Goal: Information Seeking & Learning: Find contact information

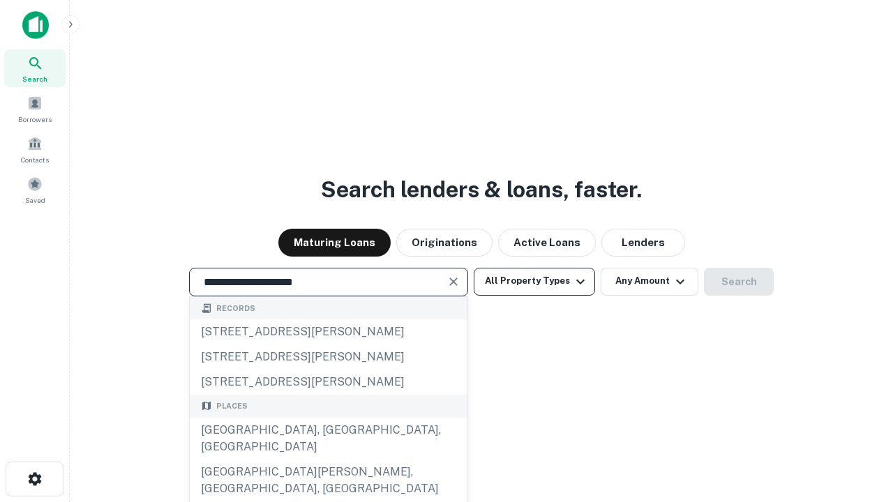
click at [328, 460] on div "Santa Monica, CA, USA" at bounding box center [329, 439] width 278 height 42
type input "**********"
click at [534, 281] on button "All Property Types" at bounding box center [534, 282] width 121 height 28
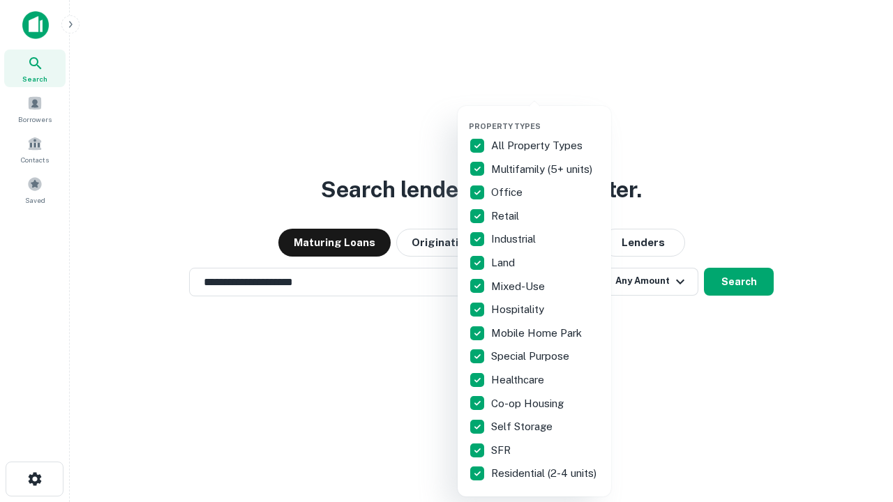
click at [545, 117] on button "button" at bounding box center [545, 117] width 153 height 1
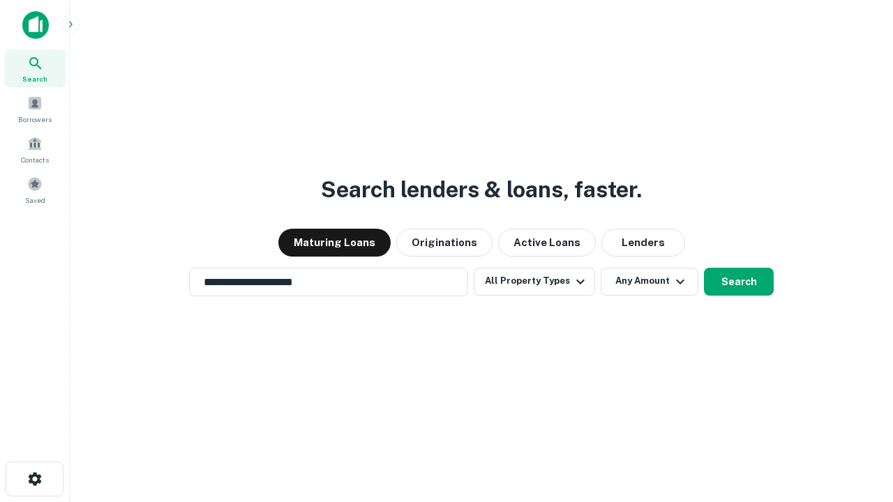
scroll to position [8, 168]
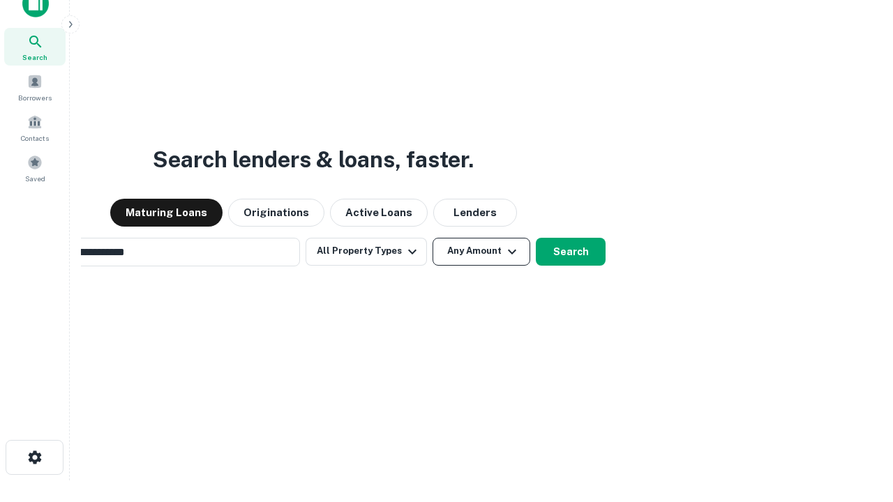
click at [432, 238] on button "Any Amount" at bounding box center [481, 252] width 98 height 28
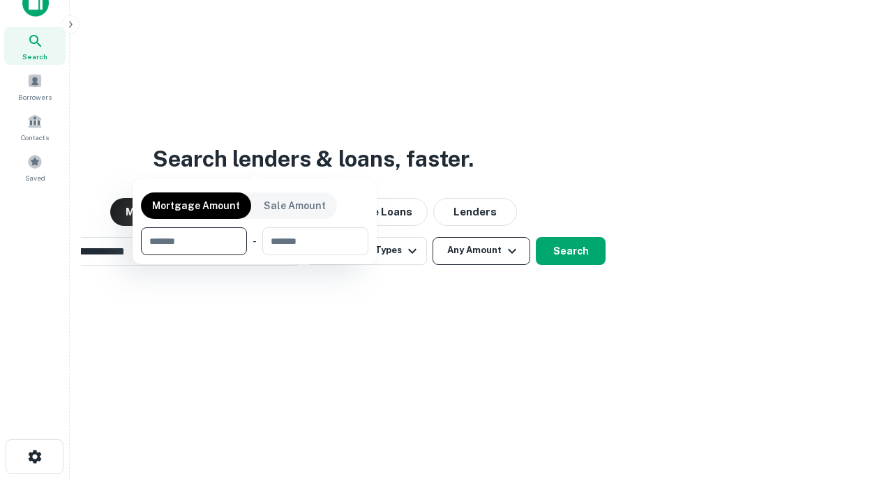
scroll to position [100, 395]
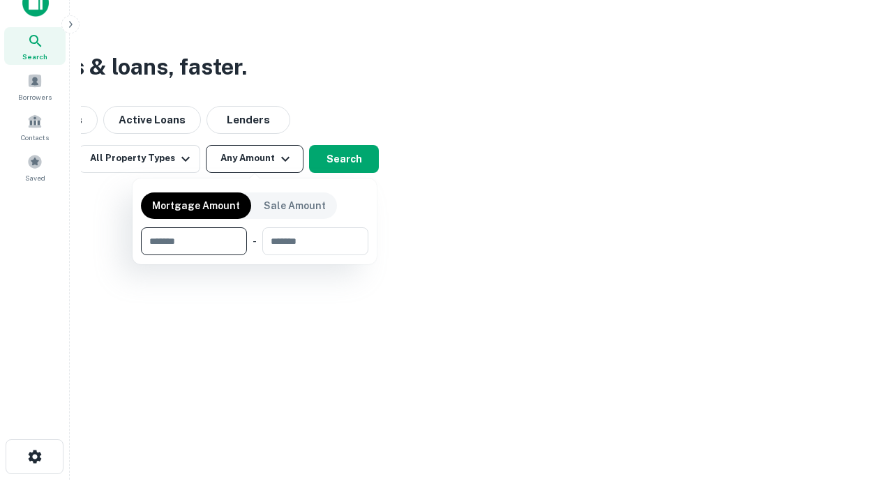
type input "*******"
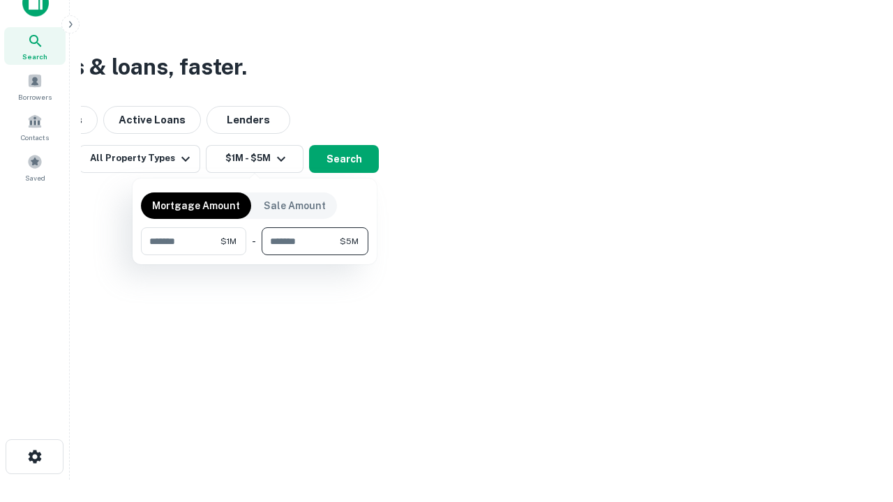
type input "*******"
click at [255, 255] on button "button" at bounding box center [254, 255] width 227 height 1
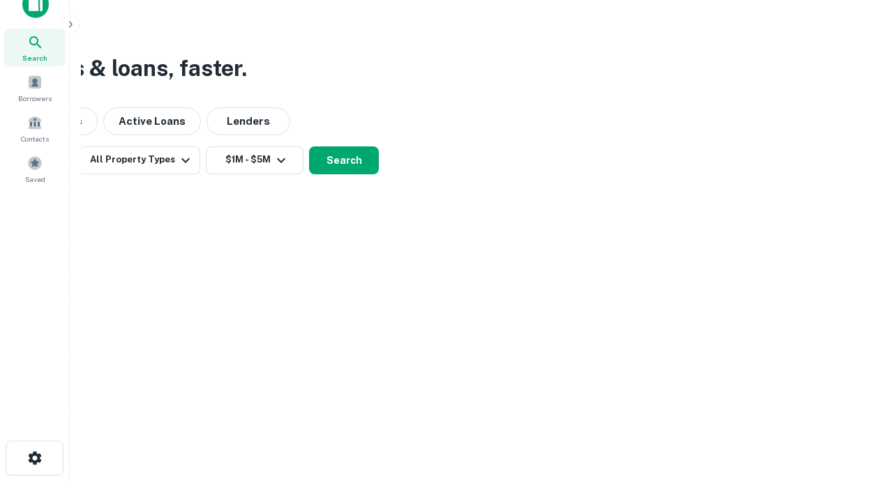
scroll to position [8, 257]
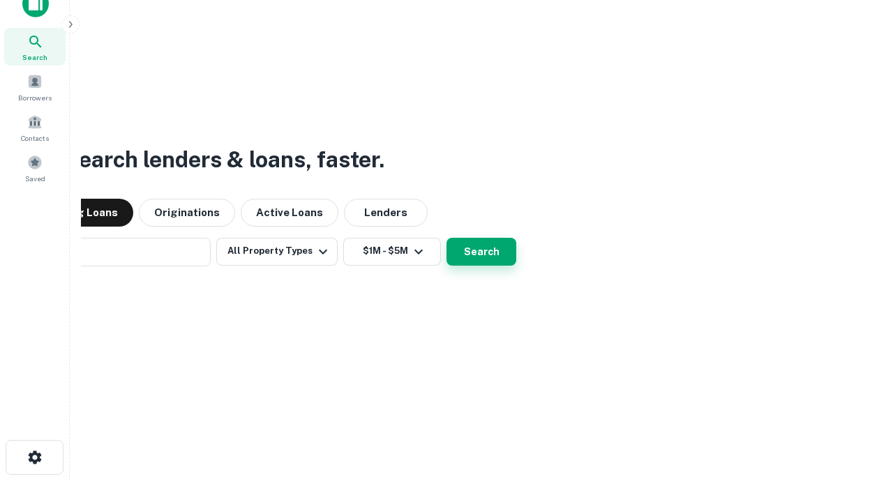
click at [446, 238] on button "Search" at bounding box center [481, 252] width 70 height 28
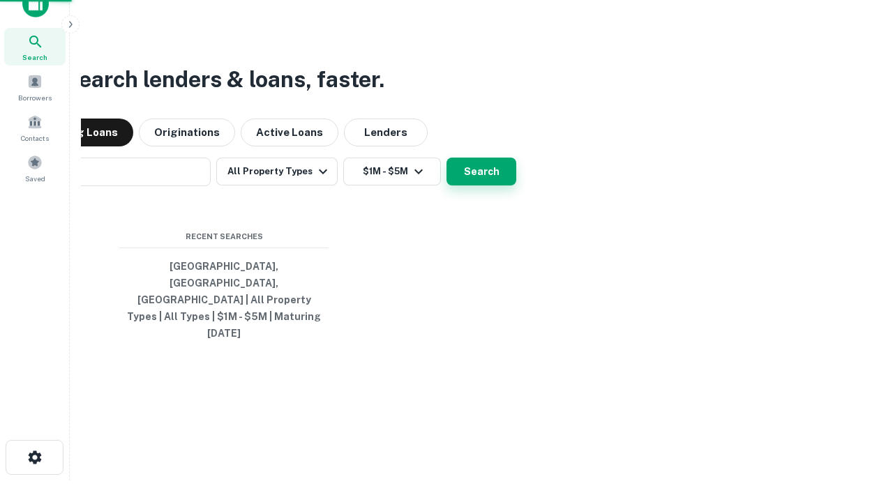
scroll to position [37, 395]
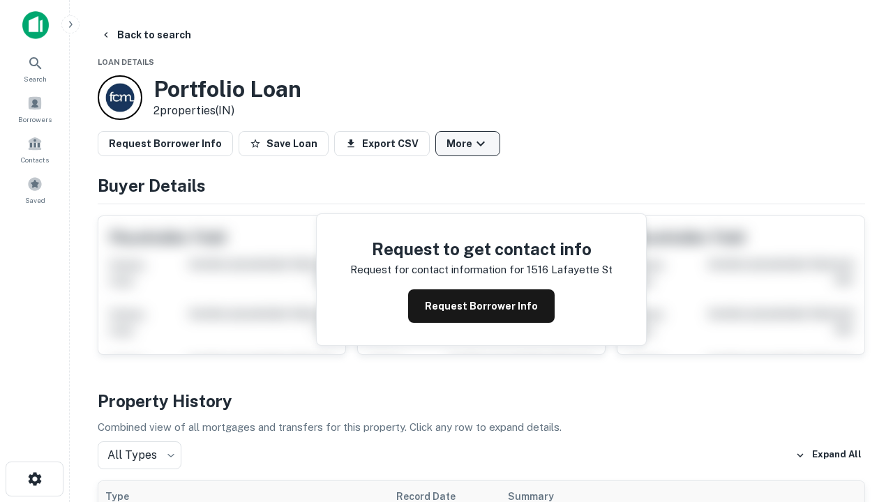
click at [467, 144] on button "More" at bounding box center [467, 143] width 65 height 25
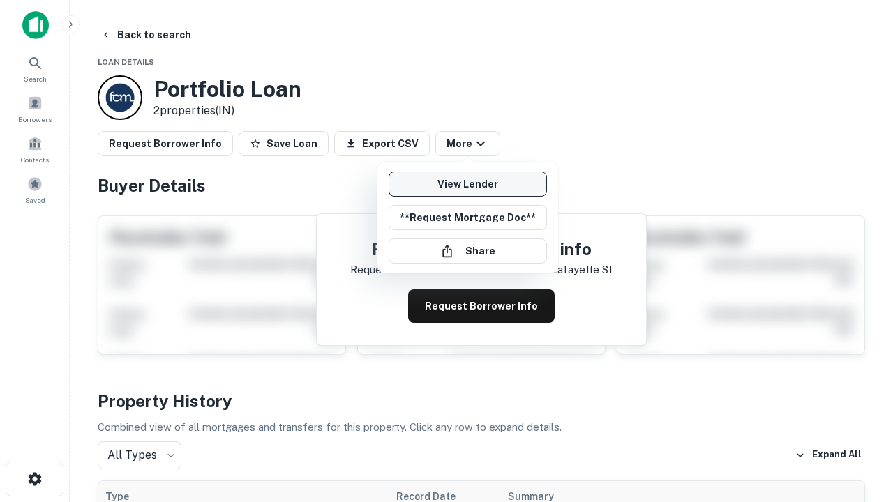
click at [467, 184] on link "View Lender" at bounding box center [467, 184] width 158 height 25
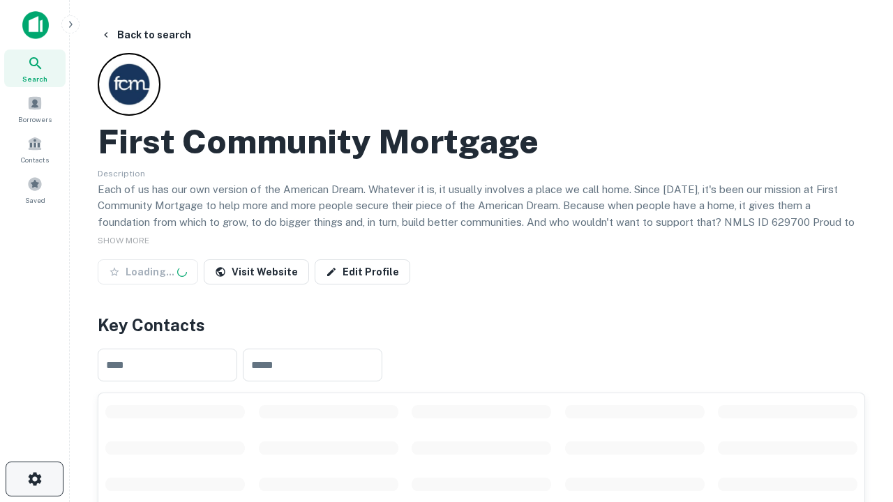
click at [34, 479] on icon "button" at bounding box center [35, 479] width 17 height 17
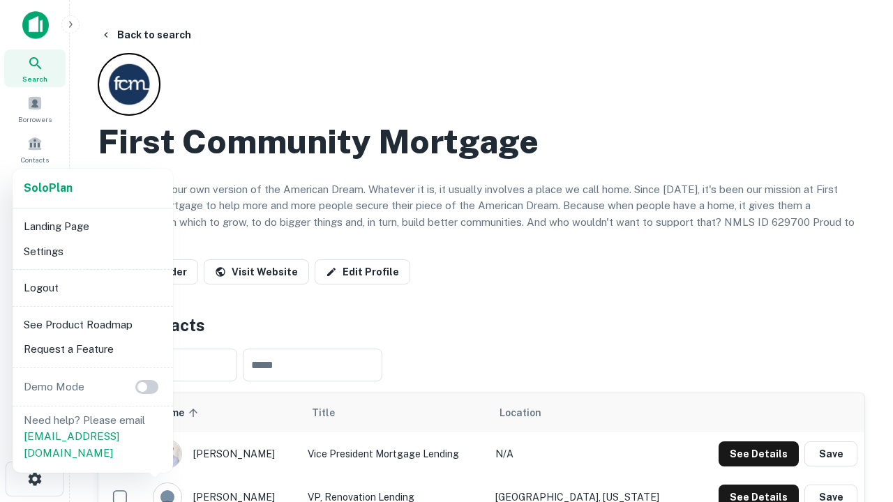
click at [92, 287] on li "Logout" at bounding box center [92, 287] width 149 height 25
